Goal: Feedback & Contribution: Leave review/rating

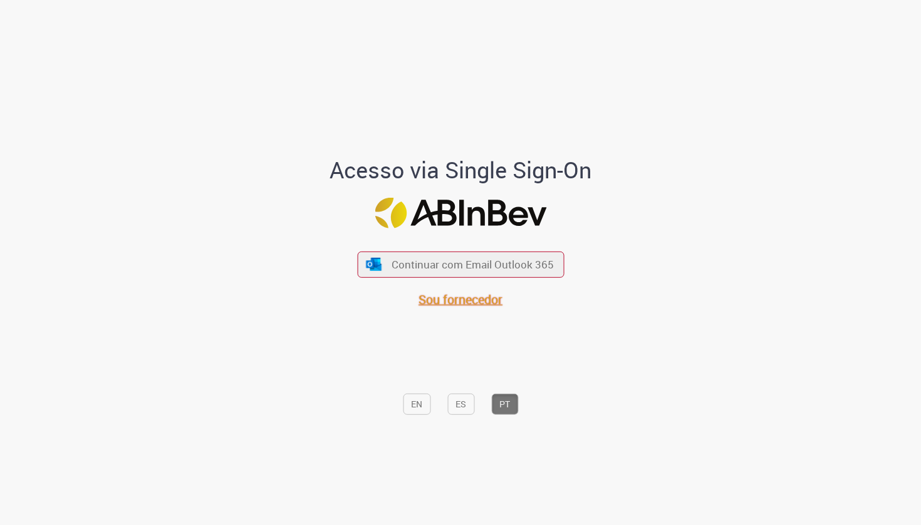
click at [454, 299] on span "Sou fornecedor" at bounding box center [460, 299] width 84 height 17
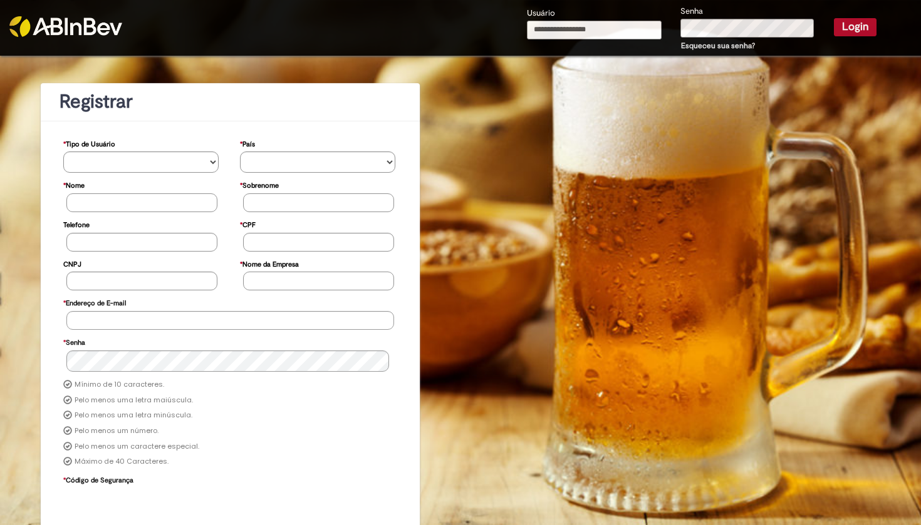
type input "**********"
click at [845, 27] on button "Login" at bounding box center [855, 27] width 43 height 18
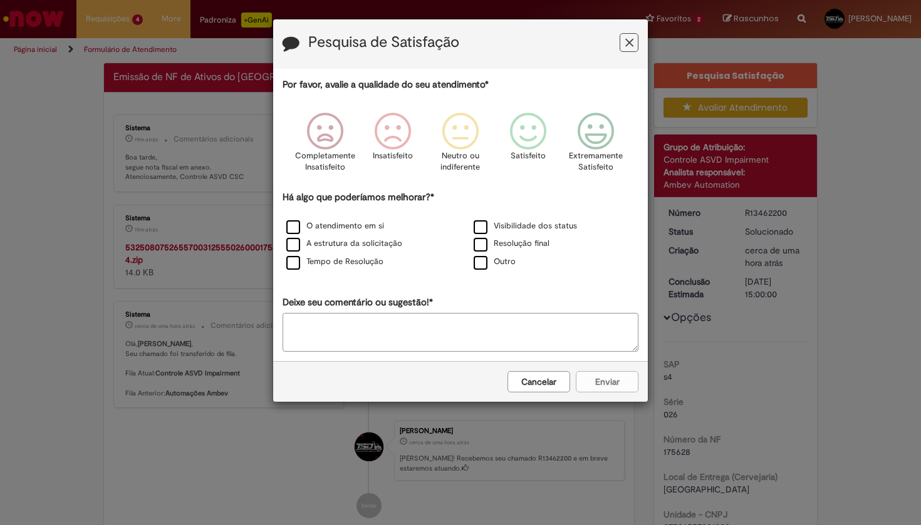
click at [623, 44] on button "Feedback" at bounding box center [628, 42] width 19 height 19
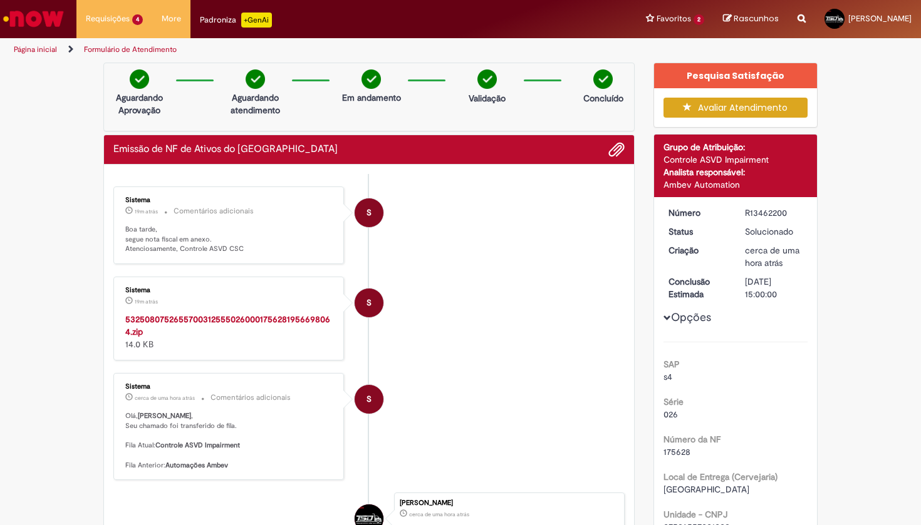
drag, startPoint x: 783, startPoint y: 212, endPoint x: 738, endPoint y: 216, distance: 44.7
click at [738, 216] on dd "R13462200" at bounding box center [773, 213] width 77 height 13
copy div "R13462200"
click at [261, 318] on strong "53250807526557003125550260001756281956698064.zip" at bounding box center [227, 326] width 205 height 24
click at [917, 56] on div "Página inicial Formulário de Atendimento" at bounding box center [460, 49] width 921 height 23
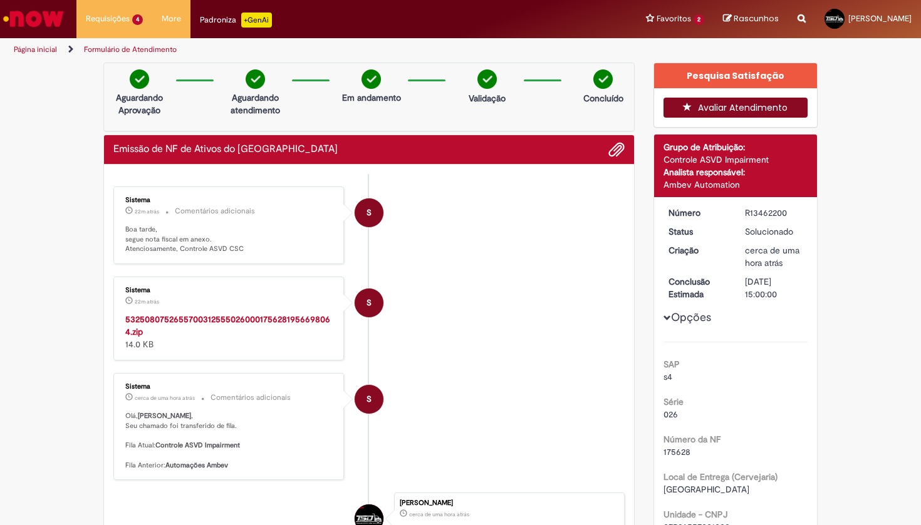
click at [714, 110] on button "Avaliar Atendimento" at bounding box center [735, 108] width 145 height 20
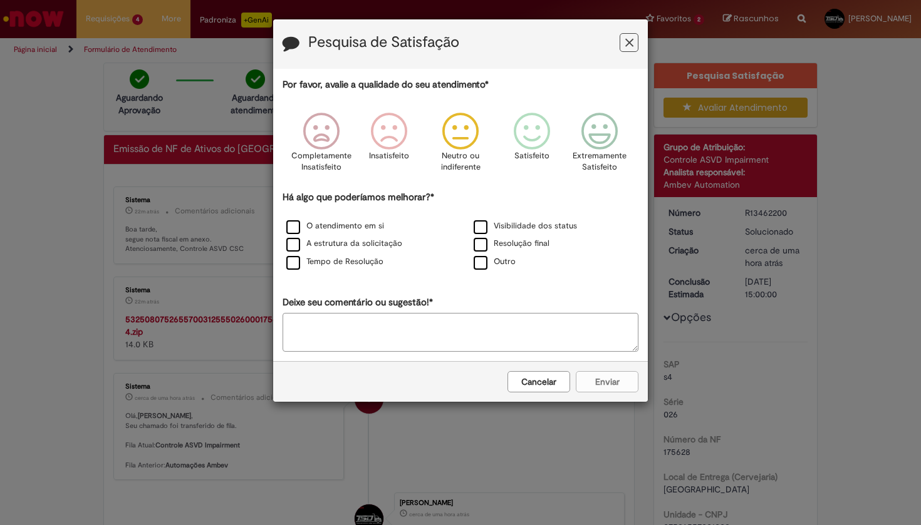
click at [450, 141] on icon "Feedback" at bounding box center [460, 132] width 47 height 38
click at [295, 226] on label "O atendimento em si" at bounding box center [335, 226] width 98 height 12
click at [614, 381] on button "Enviar" at bounding box center [607, 381] width 63 height 21
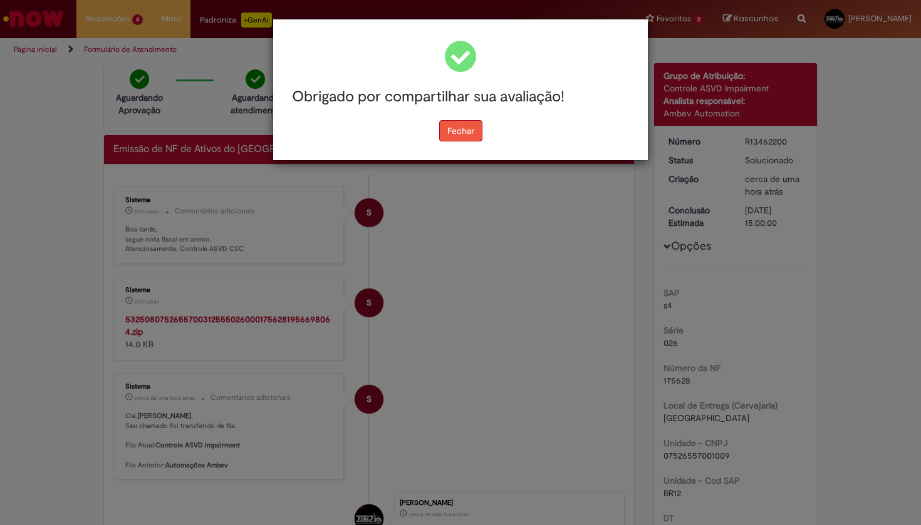
click at [467, 135] on button "Fechar" at bounding box center [460, 130] width 43 height 21
